Goal: Information Seeking & Learning: Learn about a topic

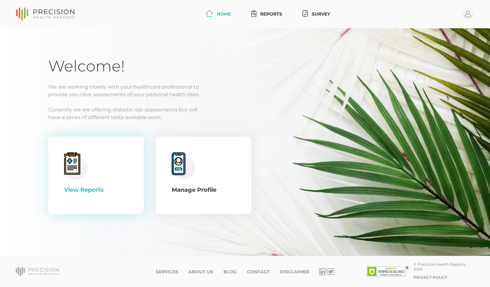
click at [93, 176] on div "View Reports" at bounding box center [96, 175] width 64 height 46
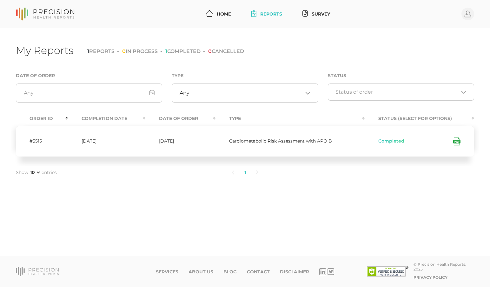
click at [456, 142] on icon at bounding box center [456, 141] width 7 height 8
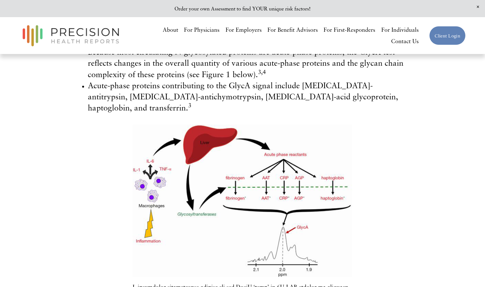
scroll to position [657, 0]
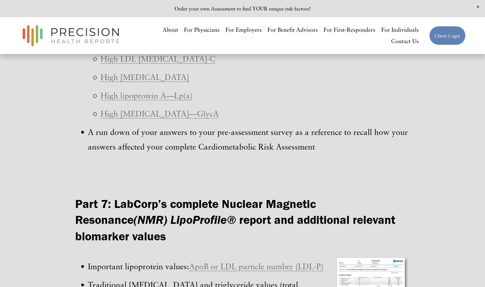
scroll to position [1646, 0]
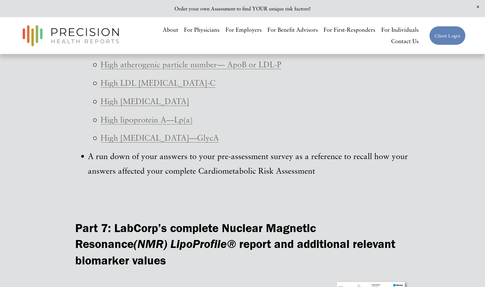
click at [165, 133] on link "High [MEDICAL_DATA]—GlycA" at bounding box center [160, 138] width 118 height 10
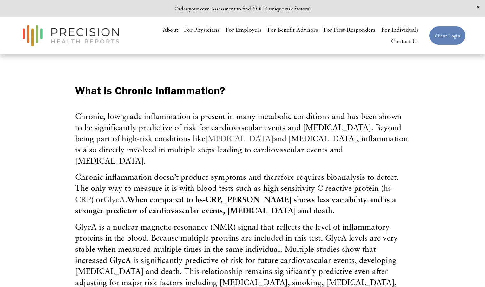
scroll to position [158, 0]
